Goal: Task Accomplishment & Management: Manage account settings

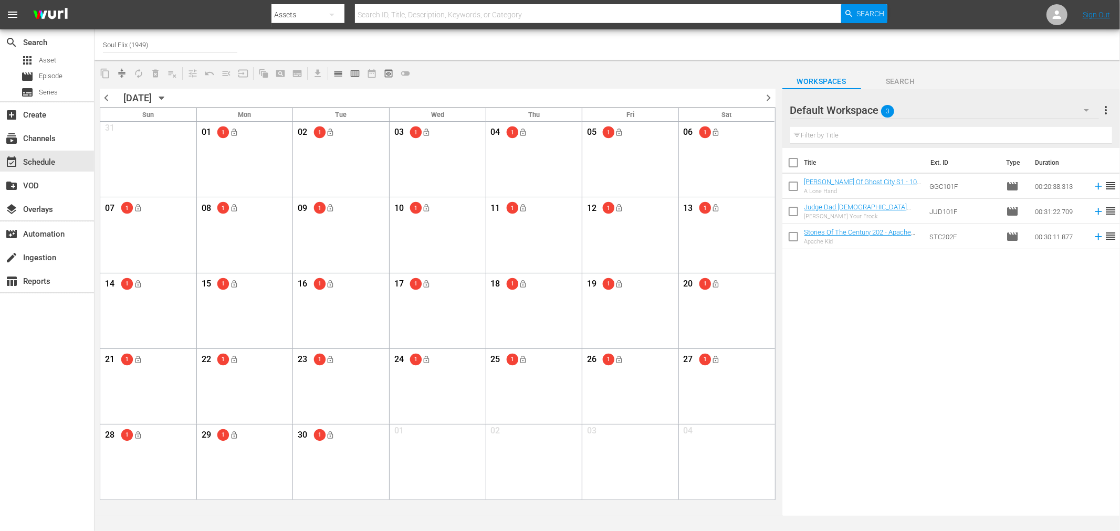
click at [103, 95] on span "chevron_left" at bounding box center [106, 97] width 13 height 13
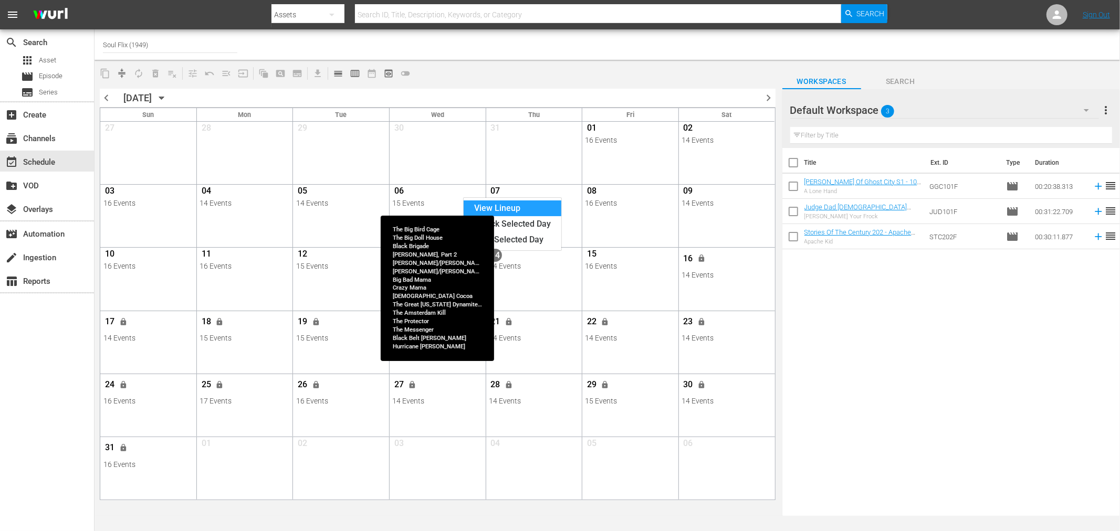
click at [510, 209] on div "View Lineup" at bounding box center [512, 209] width 98 height 16
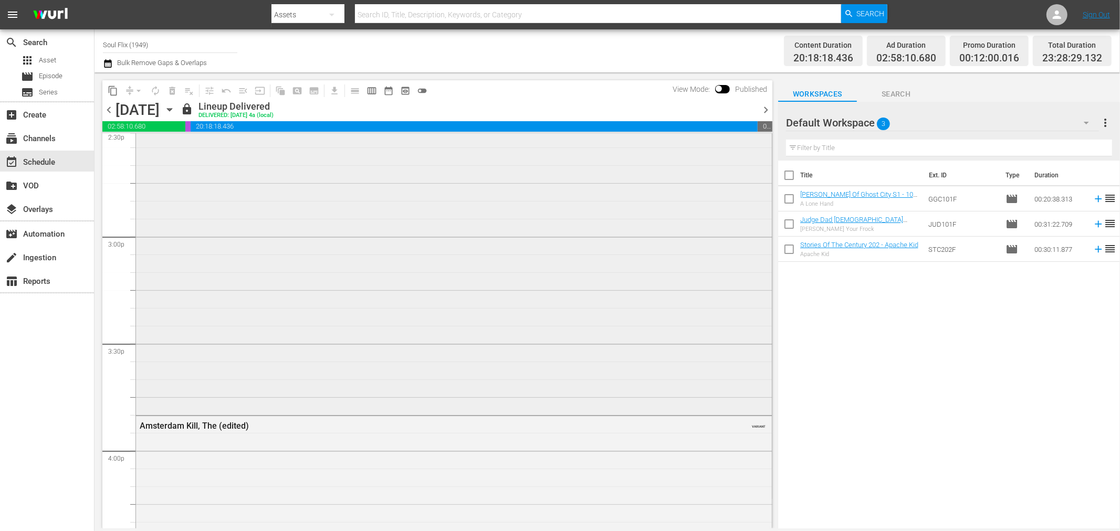
scroll to position [3208, 0]
click at [770, 107] on span "chevron_right" at bounding box center [765, 109] width 13 height 13
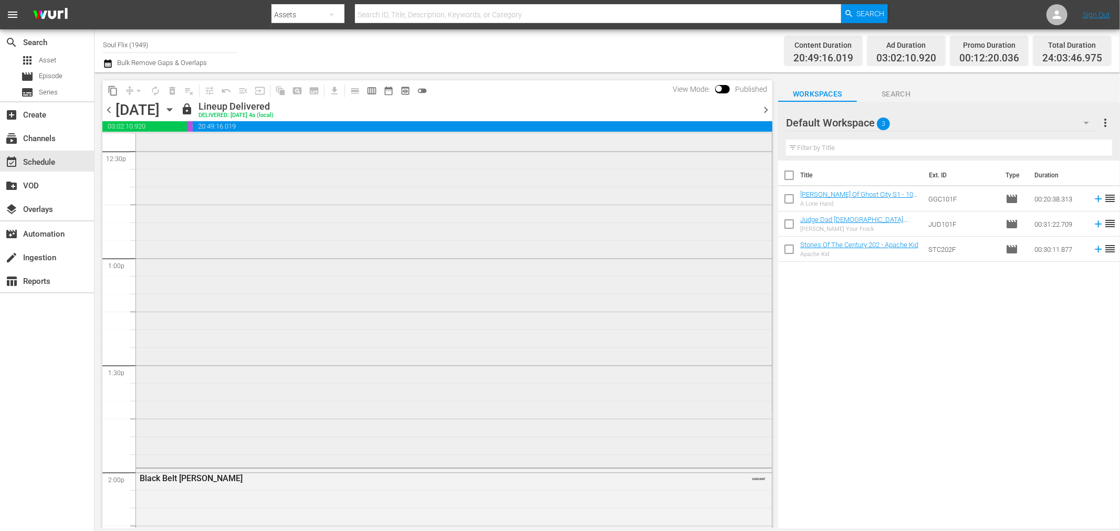
scroll to position [2601, 0]
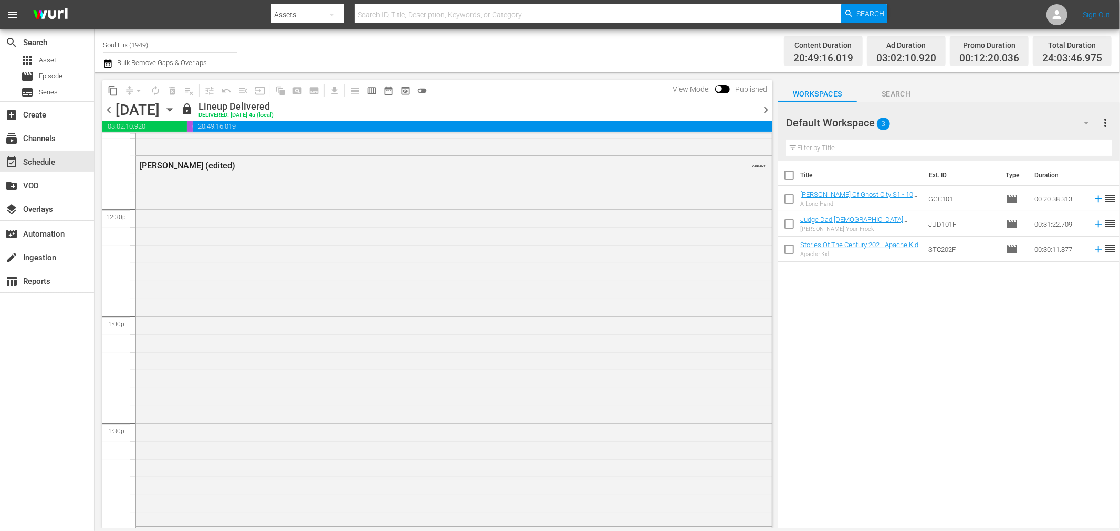
click at [108, 108] on span "chevron_left" at bounding box center [108, 109] width 13 height 13
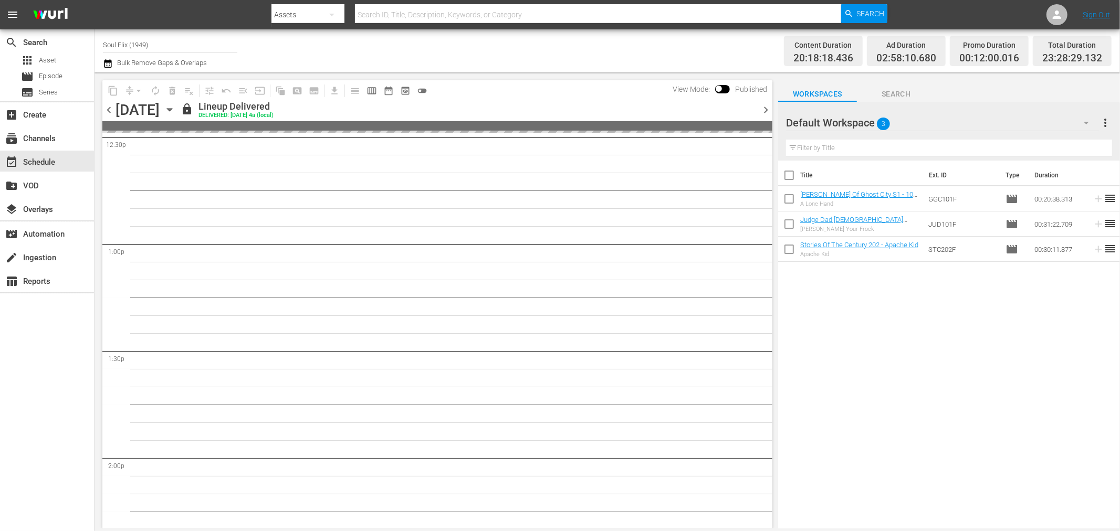
scroll to position [2566, 0]
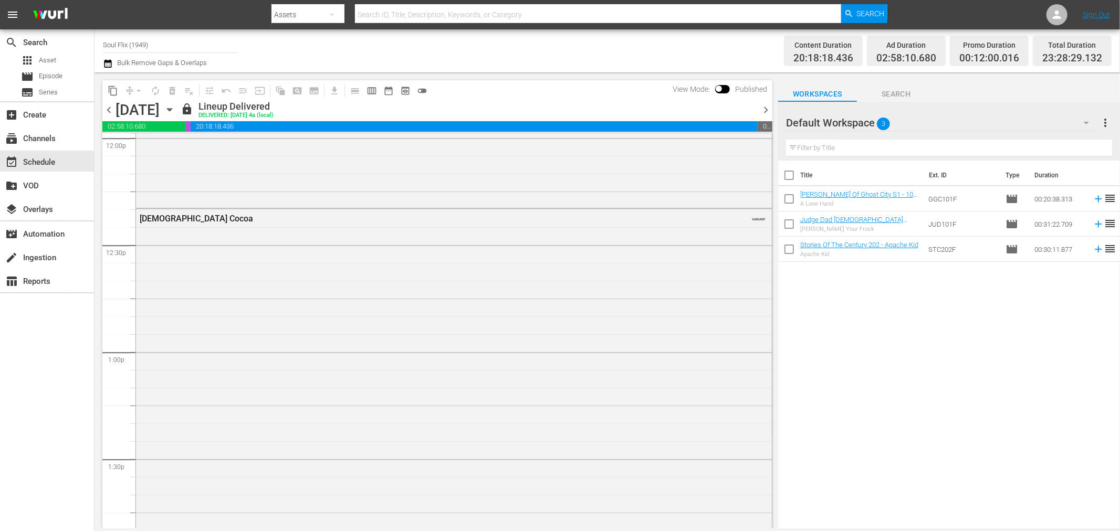
click at [610, 311] on div "[DEMOGRAPHIC_DATA] Cocoa VARIANT" at bounding box center [454, 411] width 636 height 404
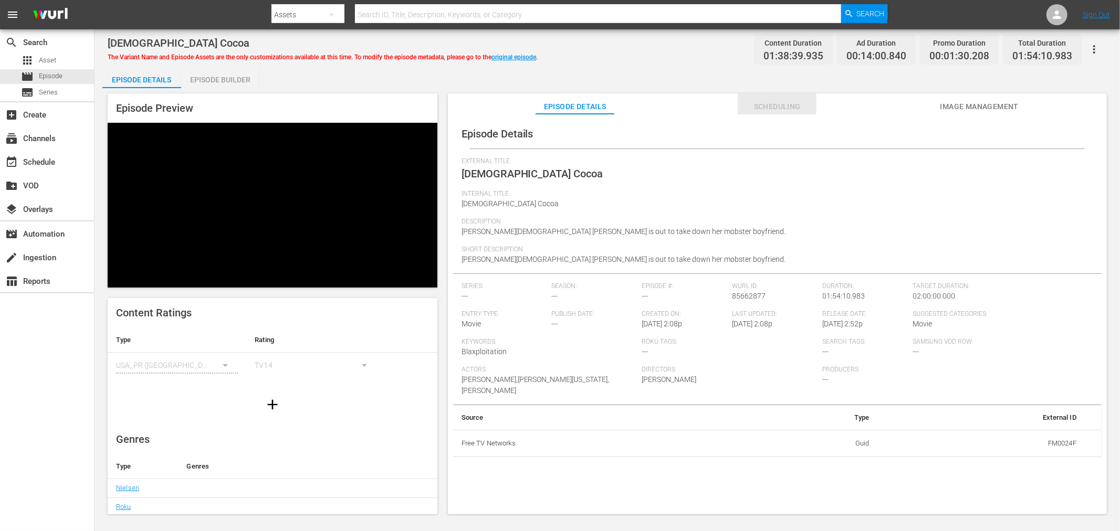
click at [765, 106] on span "Scheduling" at bounding box center [777, 106] width 79 height 13
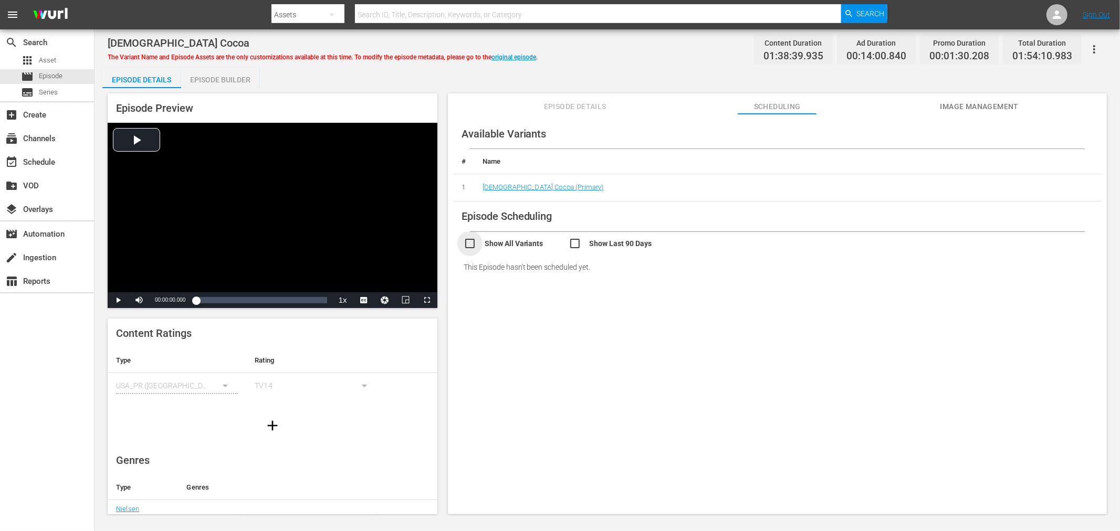
click at [473, 239] on input "checkbox" at bounding box center [515, 244] width 105 height 15
checkbox input "true"
